Goal: Task Accomplishment & Management: Manage account settings

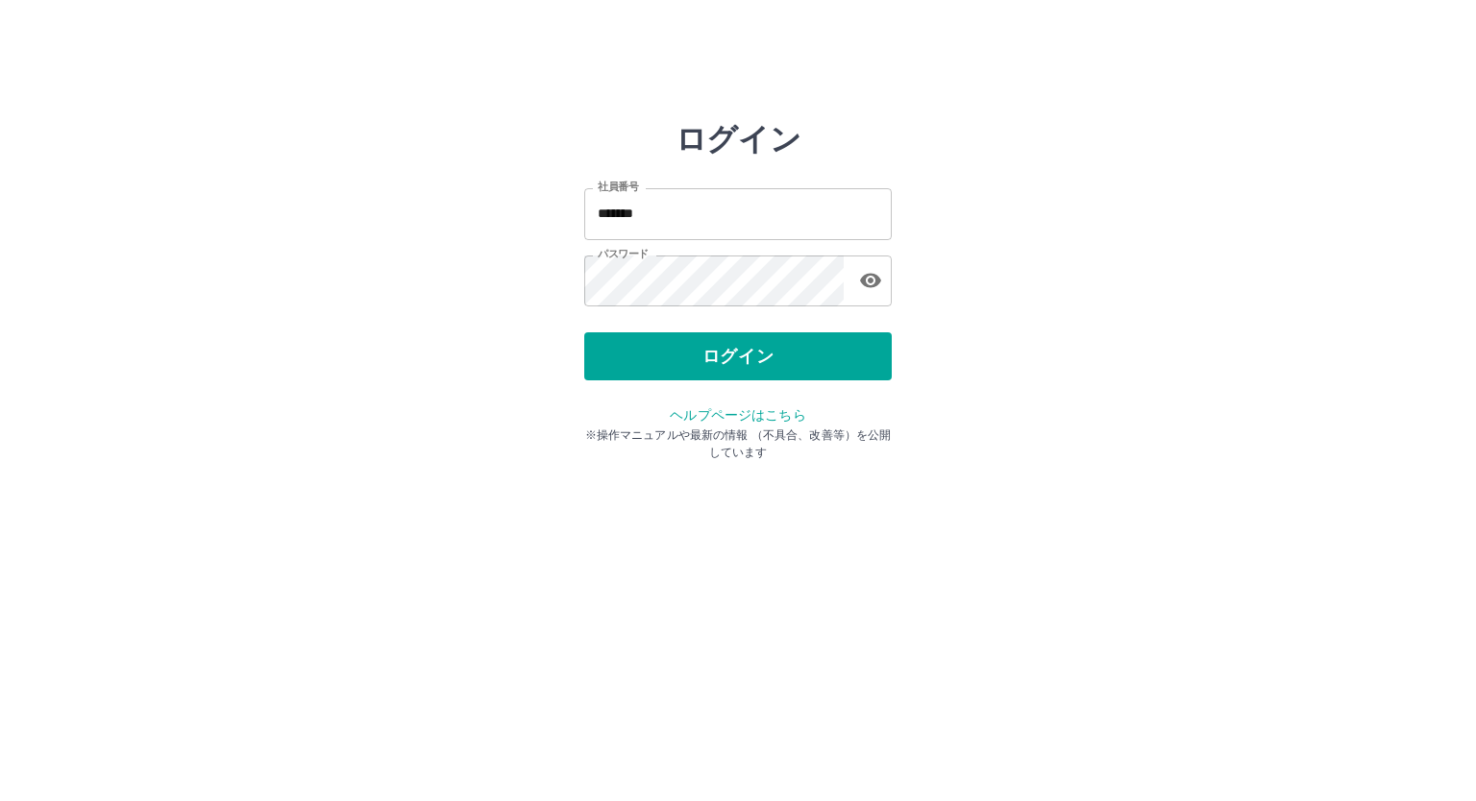
click at [726, 354] on div "ログイン" at bounding box center [737, 356] width 307 height 48
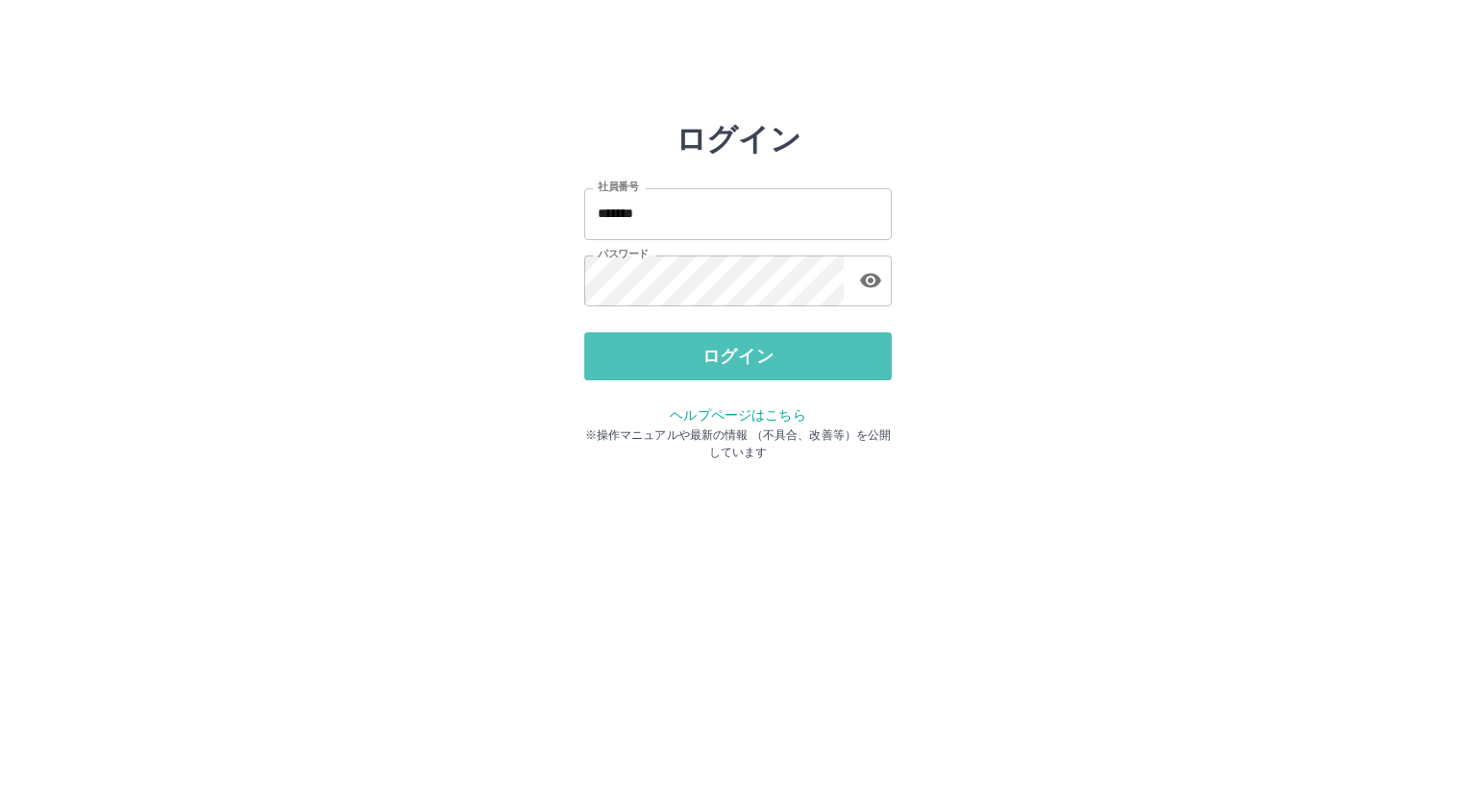
click at [726, 354] on button "ログイン" at bounding box center [737, 356] width 307 height 48
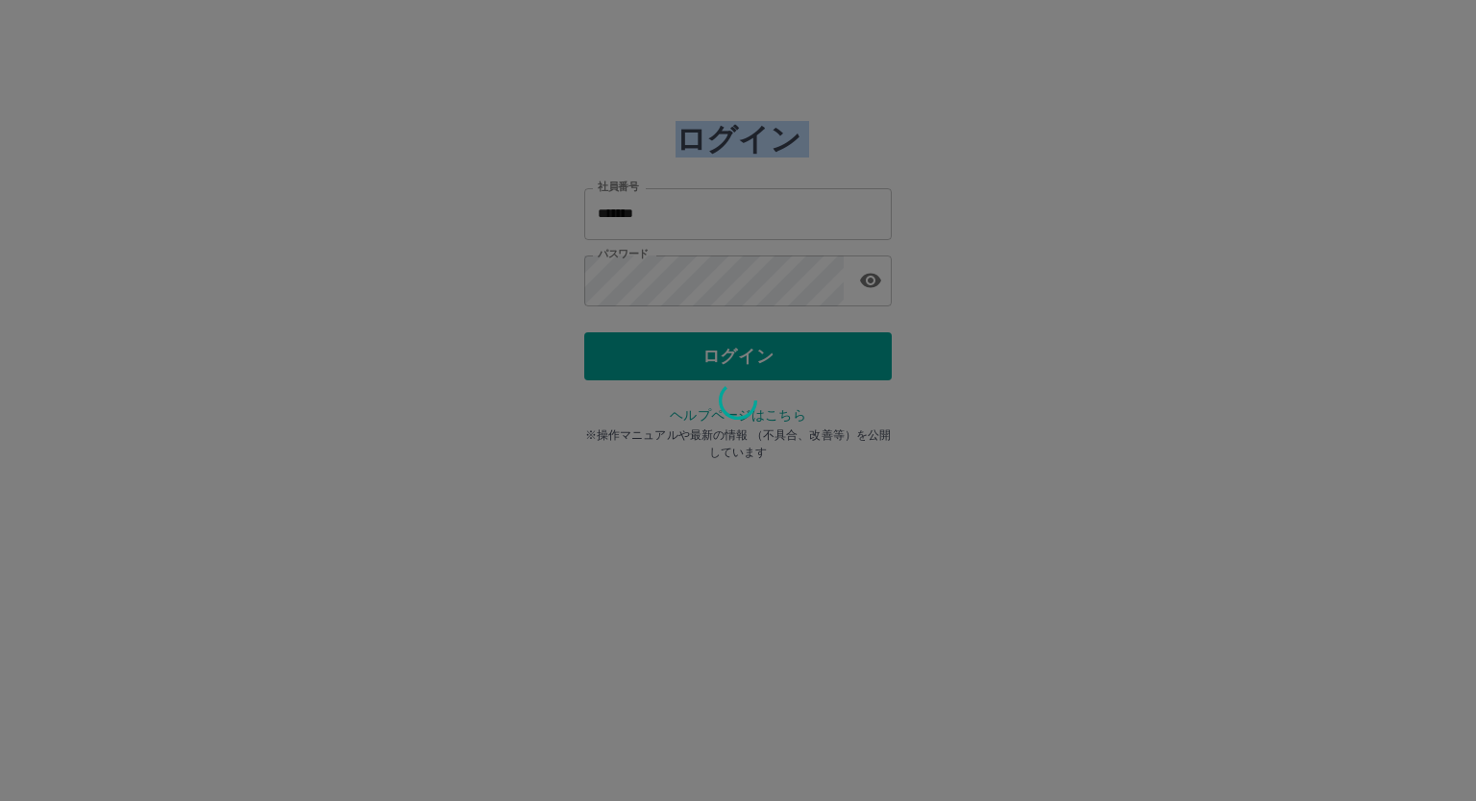
click at [726, 354] on div at bounding box center [738, 400] width 1476 height 801
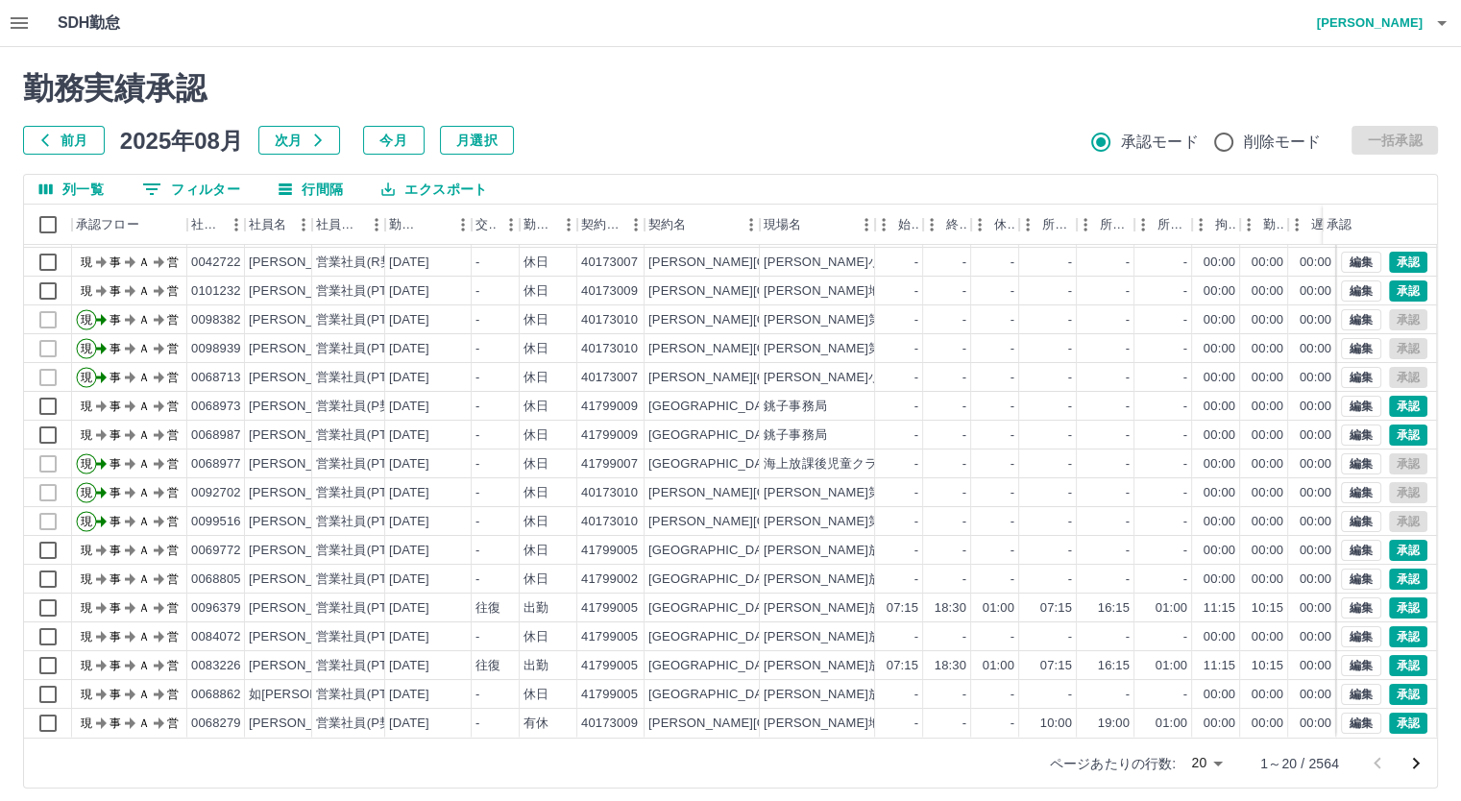
scroll to position [97, 0]
click at [1218, 762] on body "SDH勤怠 [PERSON_NAME] 勤務実績承認 前月 [DATE] 次月 今月 月選択 承認モード 削除モード 一括承認 列一覧 0 フィルター 行間隔…" at bounding box center [730, 406] width 1461 height 812
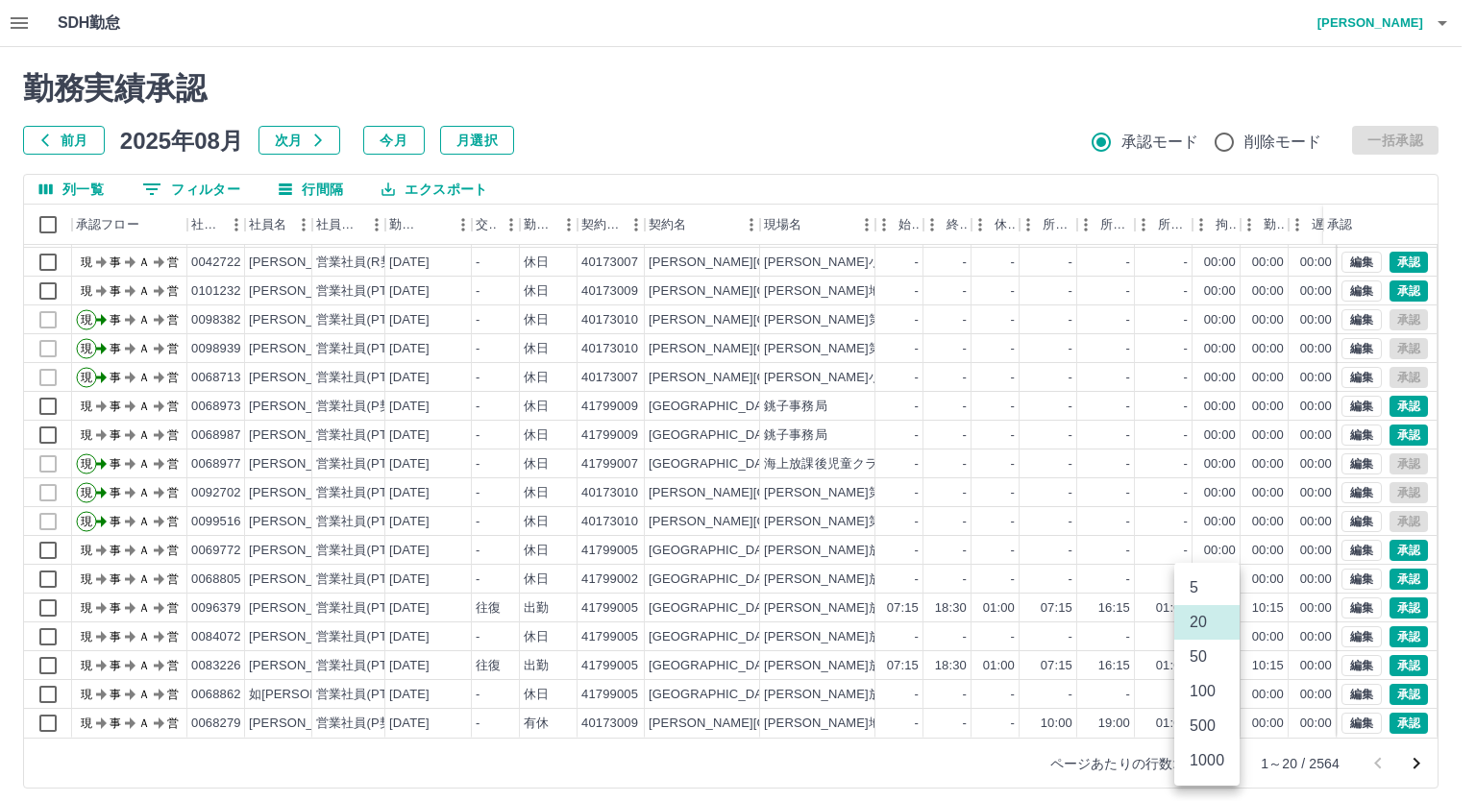
click at [1207, 695] on li "100" at bounding box center [1206, 691] width 65 height 35
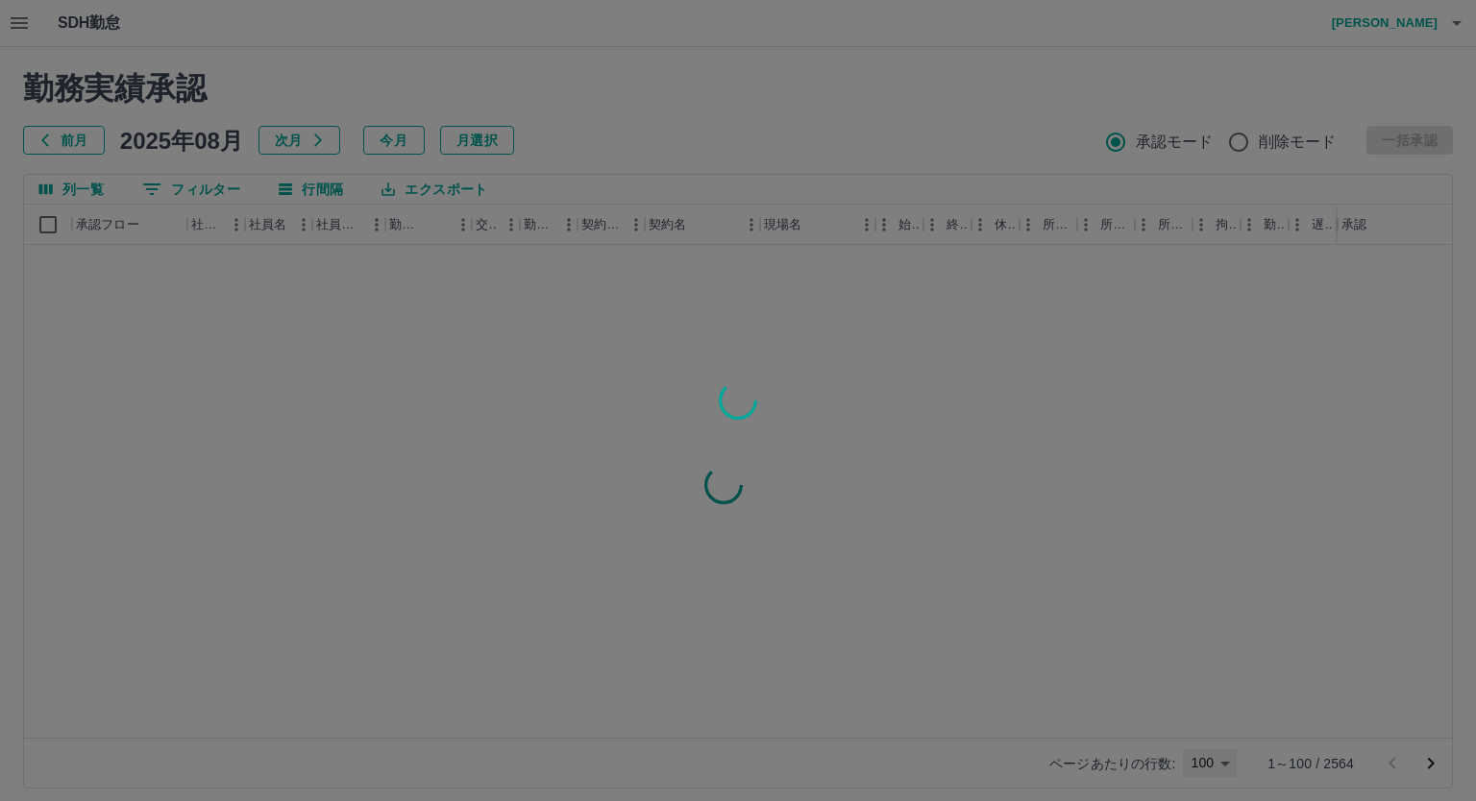
type input "***"
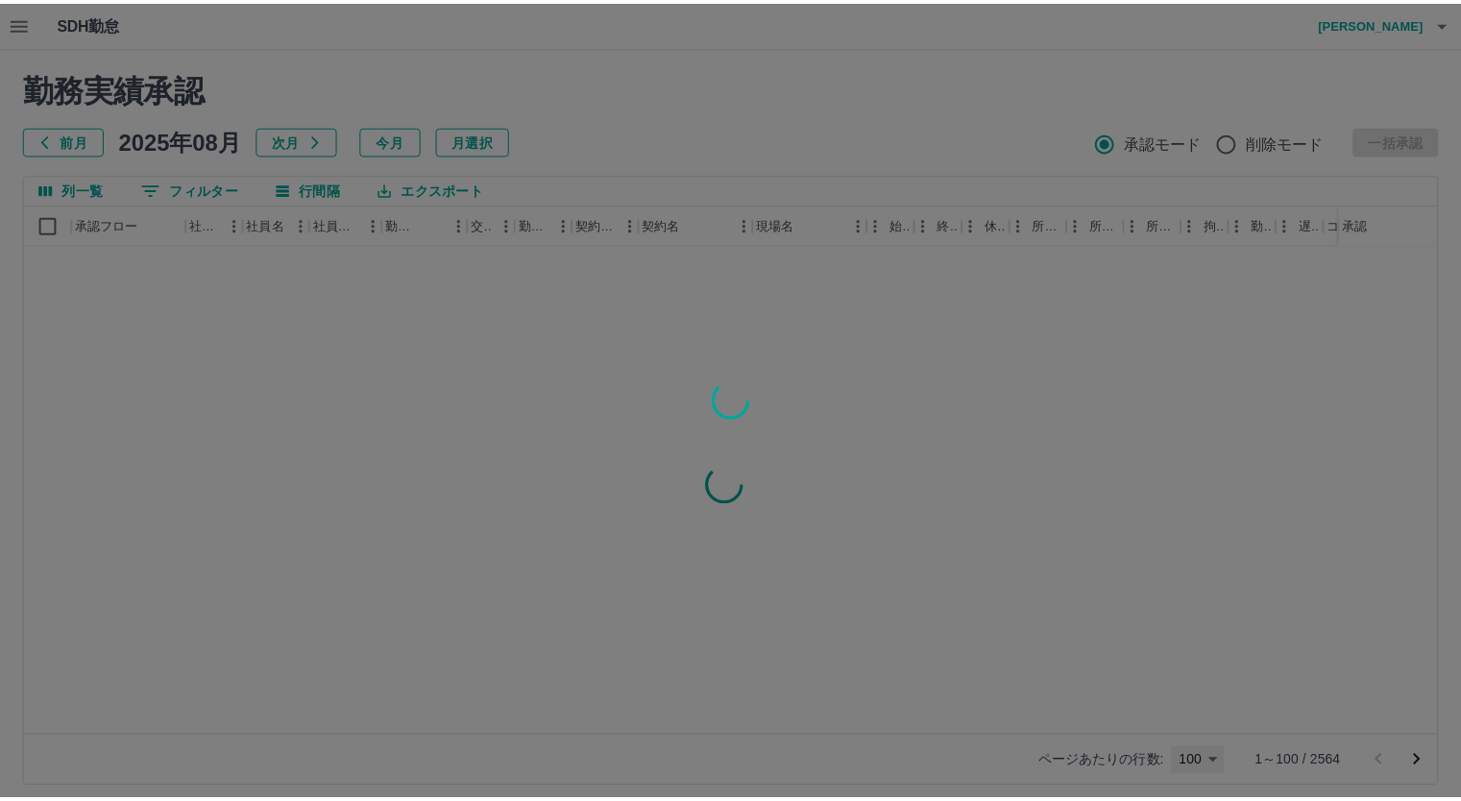
scroll to position [0, 0]
